Goal: Task Accomplishment & Management: Use online tool/utility

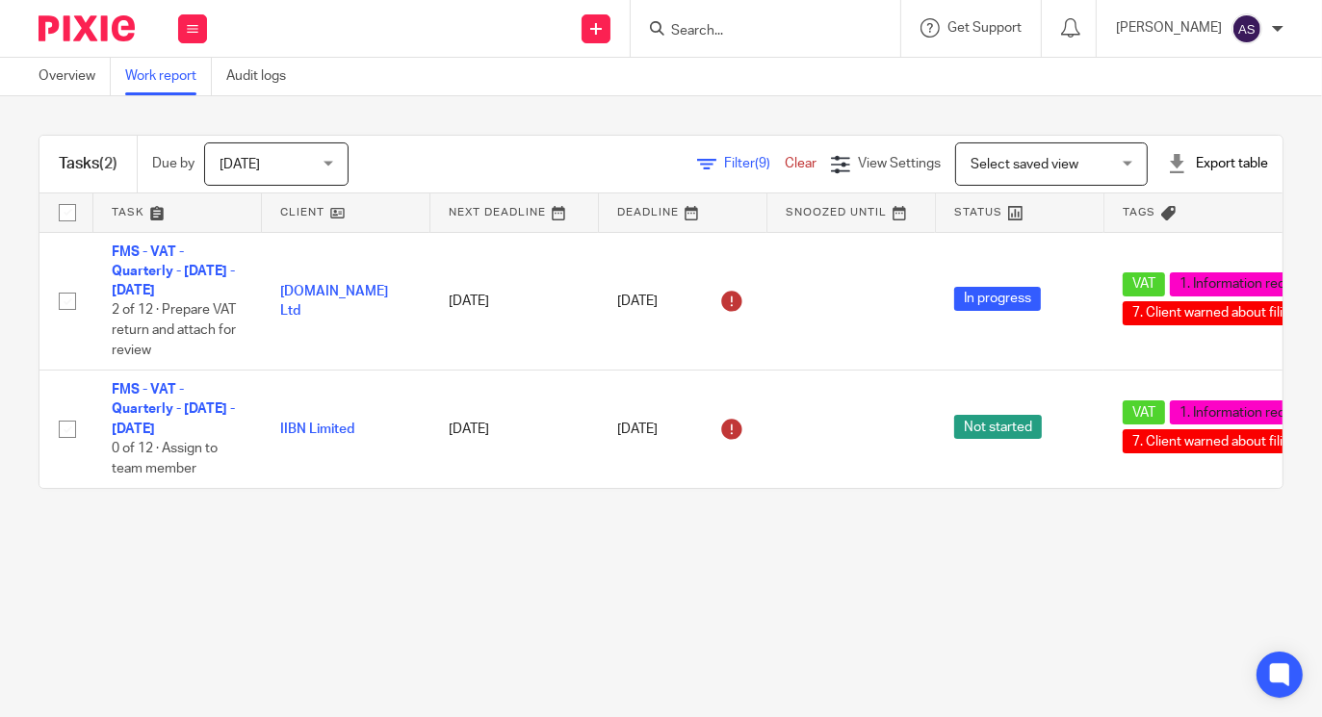
click at [724, 161] on span "Filter (9)" at bounding box center [754, 163] width 61 height 13
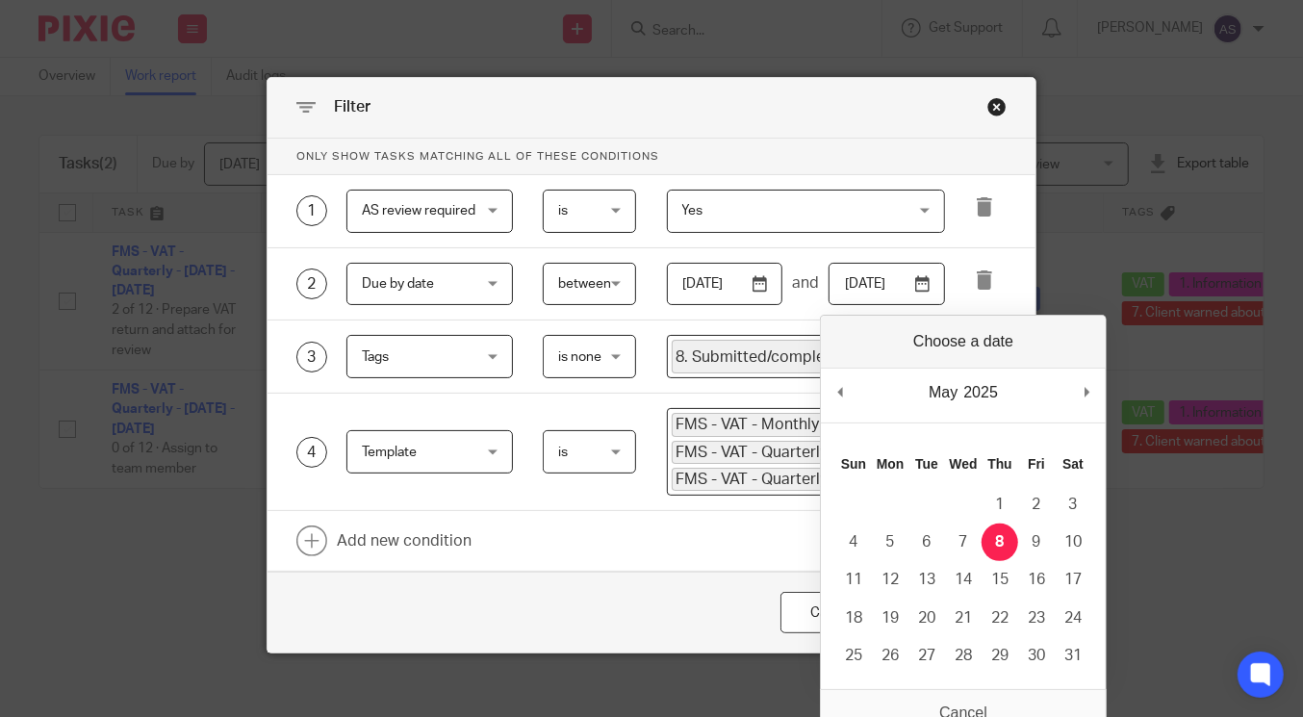
click at [921, 285] on input "2025-05-08" at bounding box center [887, 284] width 116 height 43
type input "[DATE]"
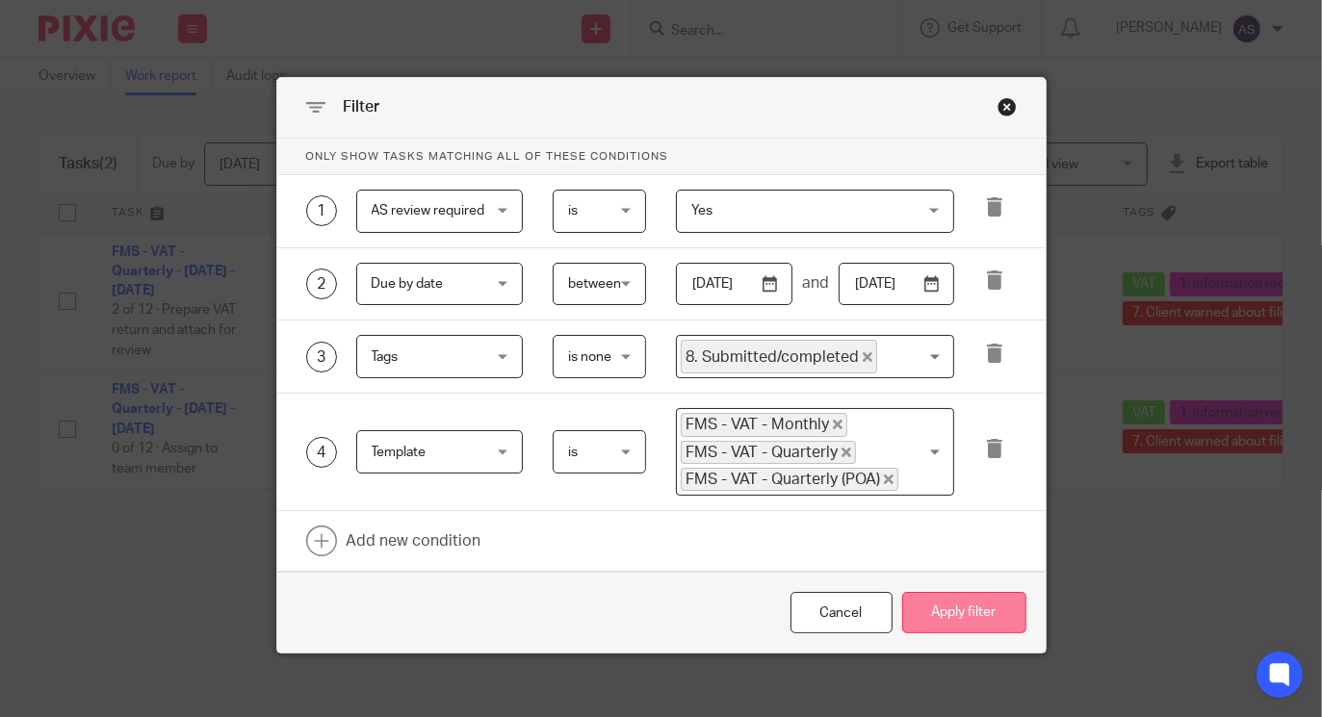
click at [933, 604] on button "Apply filter" at bounding box center [964, 612] width 124 height 41
